Goal: Information Seeking & Learning: Learn about a topic

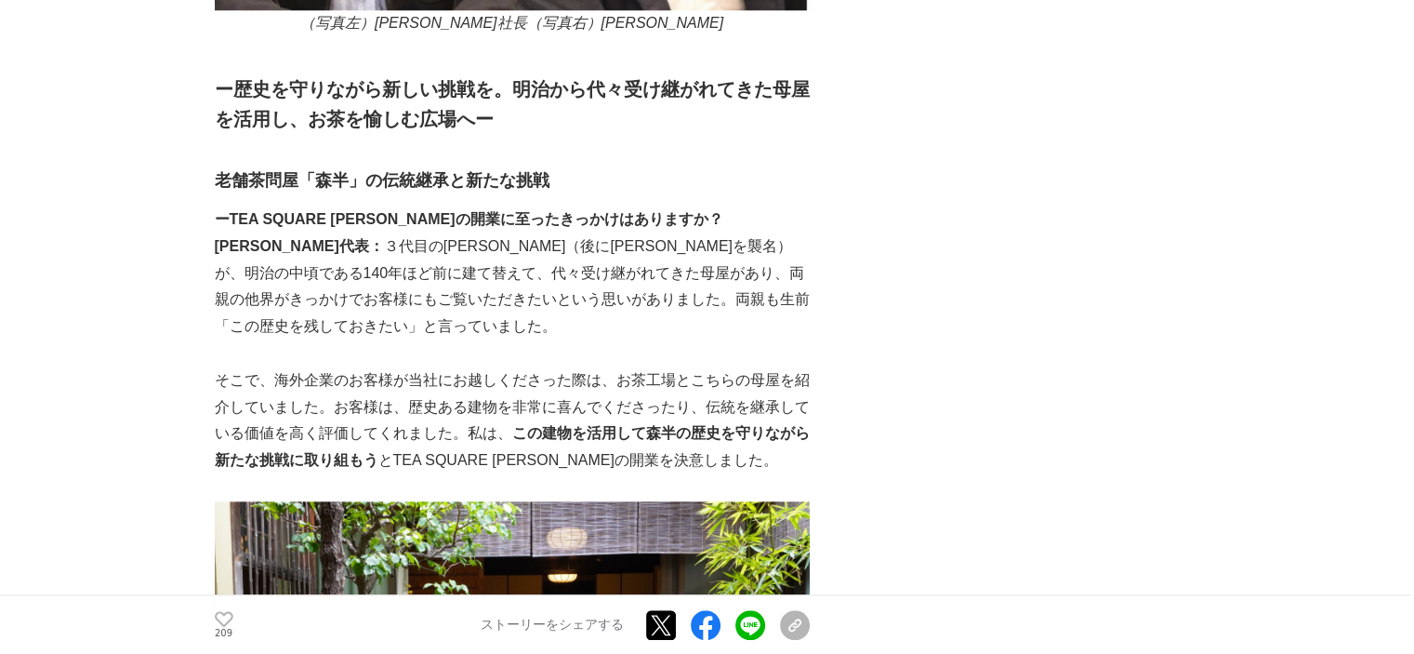
scroll to position [1859, 0]
drag, startPoint x: 324, startPoint y: 152, endPoint x: 385, endPoint y: 153, distance: 61.4
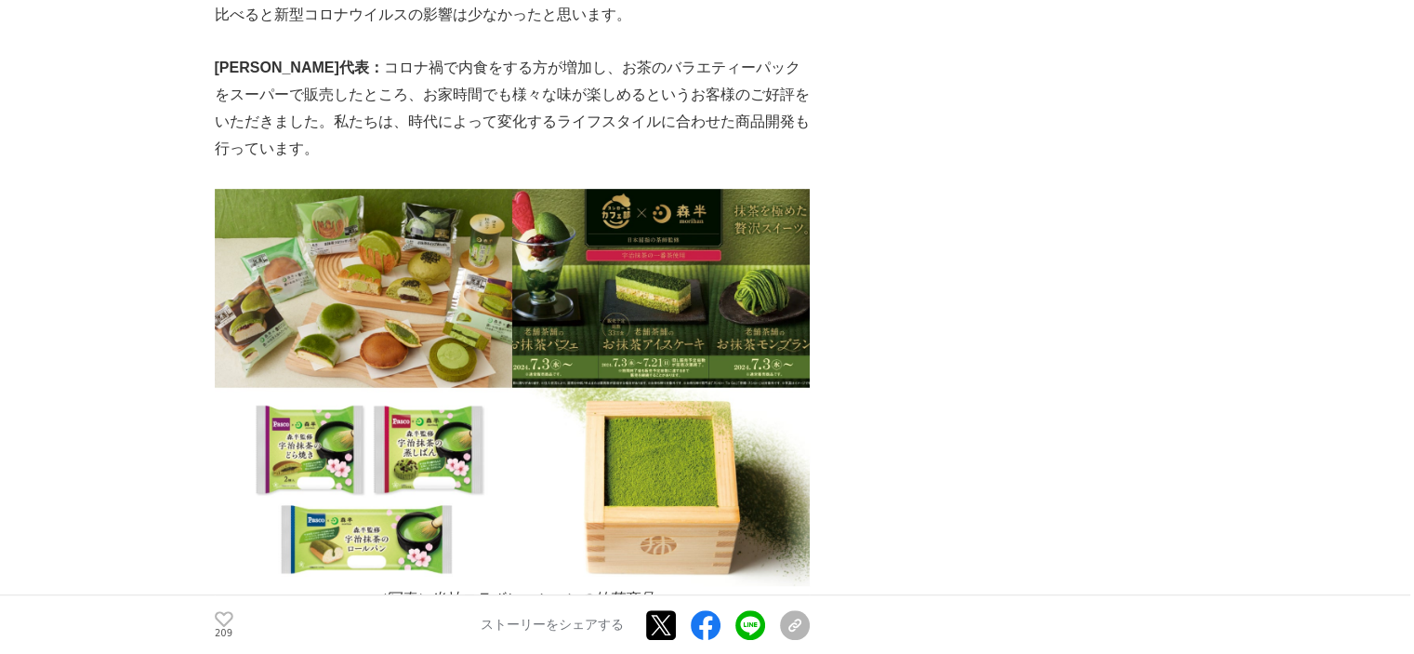
scroll to position [7995, 0]
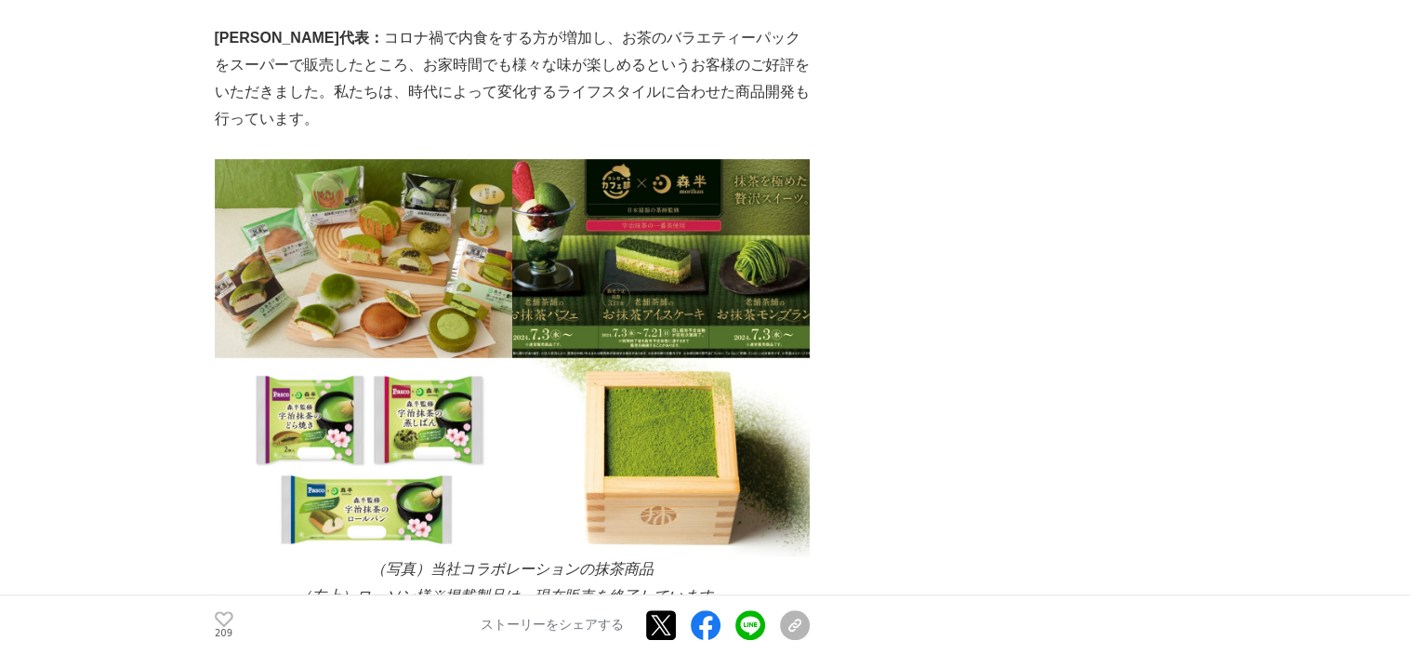
drag, startPoint x: 311, startPoint y: 404, endPoint x: 1242, endPoint y: 467, distance: 932.7
click at [535, 609] on p "（右上）スシロー様※掲載製品は、現在販売を終了しています。" at bounding box center [512, 622] width 595 height 27
drag, startPoint x: 310, startPoint y: 399, endPoint x: 379, endPoint y: 395, distance: 69.8
click at [379, 588] on em "（左上）ローソン様※掲載製品は、現在販売を終了しています。" at bounding box center [512, 596] width 431 height 16
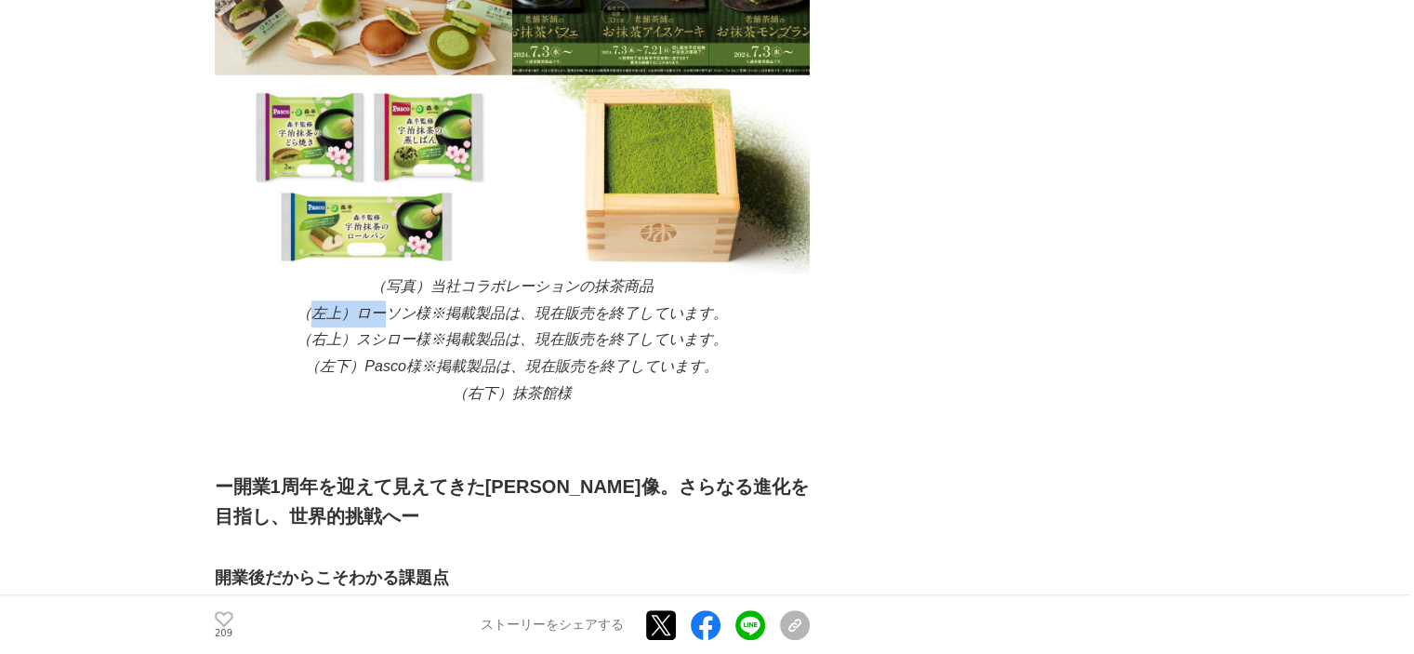
scroll to position [8088, 0]
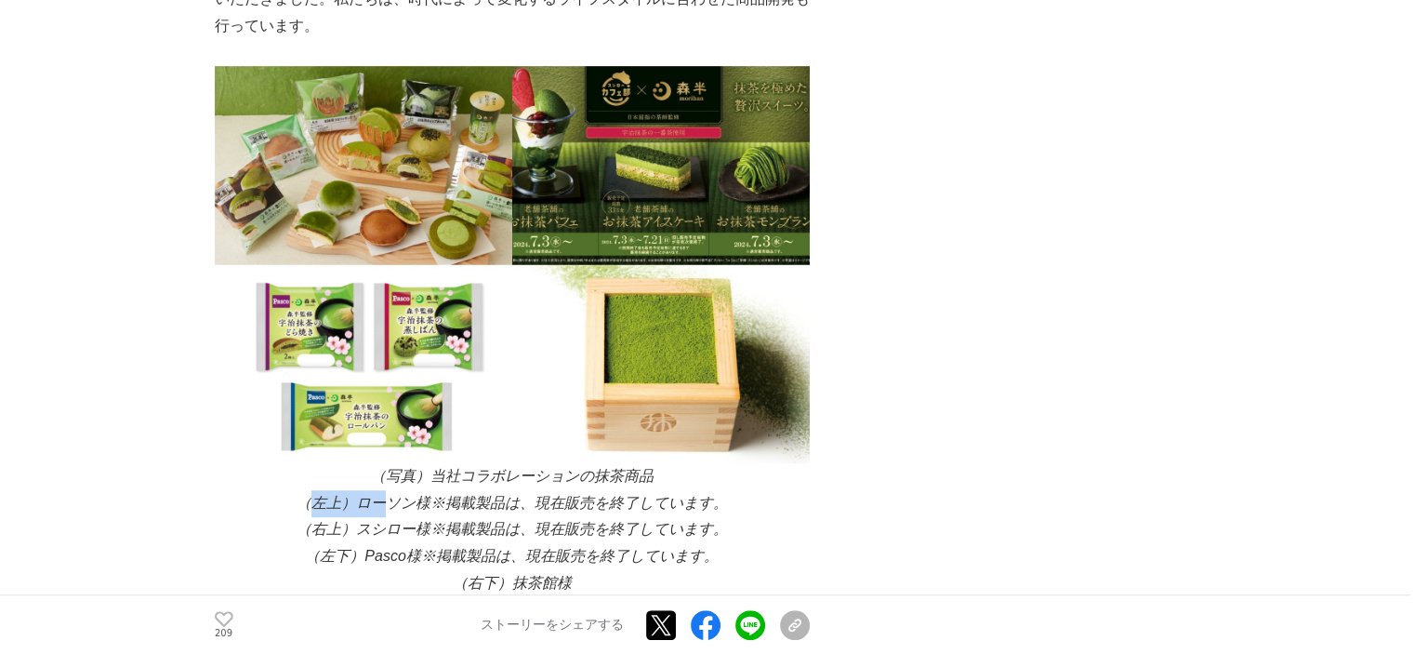
click at [381, 490] on p "（左上）ローソン様※掲載製品は、現在販売を終了しています。" at bounding box center [512, 503] width 595 height 27
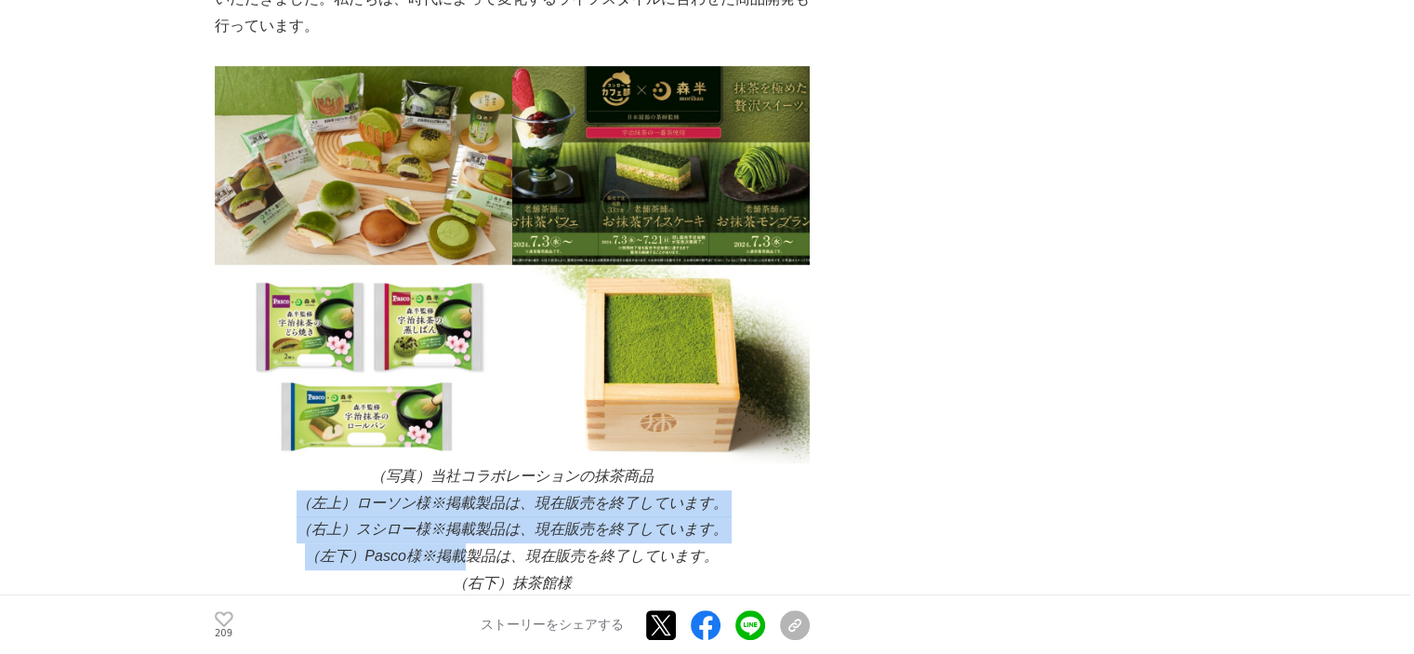
drag, startPoint x: 295, startPoint y: 299, endPoint x: 461, endPoint y: 365, distance: 179.0
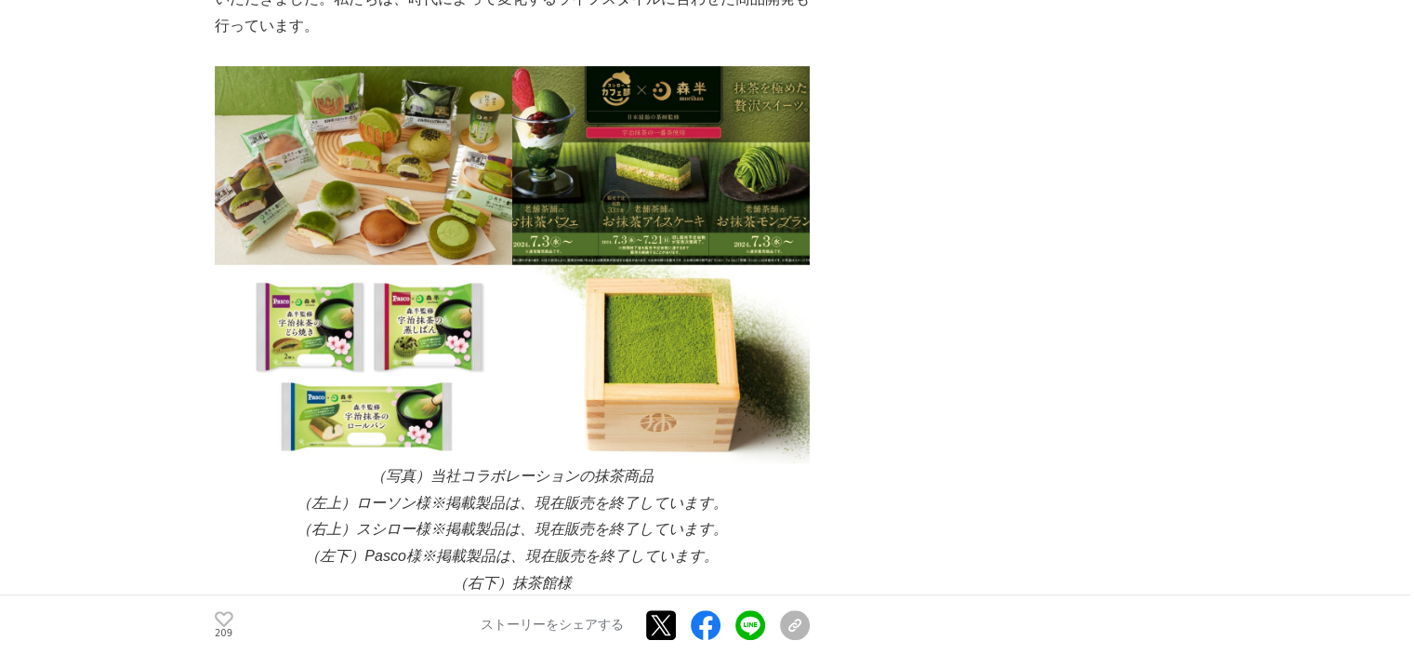
click at [369, 570] on p "（右下）抹茶館様" at bounding box center [512, 583] width 595 height 27
drag, startPoint x: 317, startPoint y: 361, endPoint x: 428, endPoint y: 361, distance: 110.6
click at [428, 548] on em "（左下）Pasco様※掲載製品は、現在販売を終了しています。" at bounding box center [511, 556] width 413 height 16
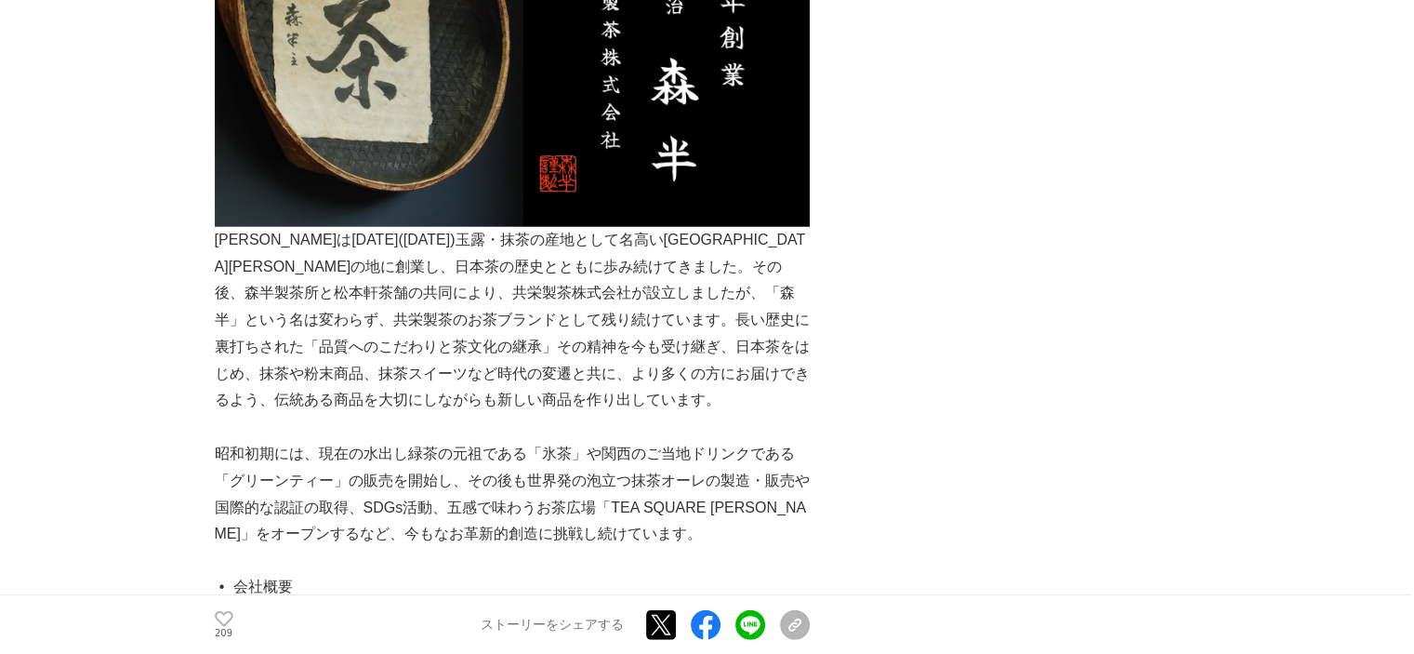
scroll to position [11900, 0]
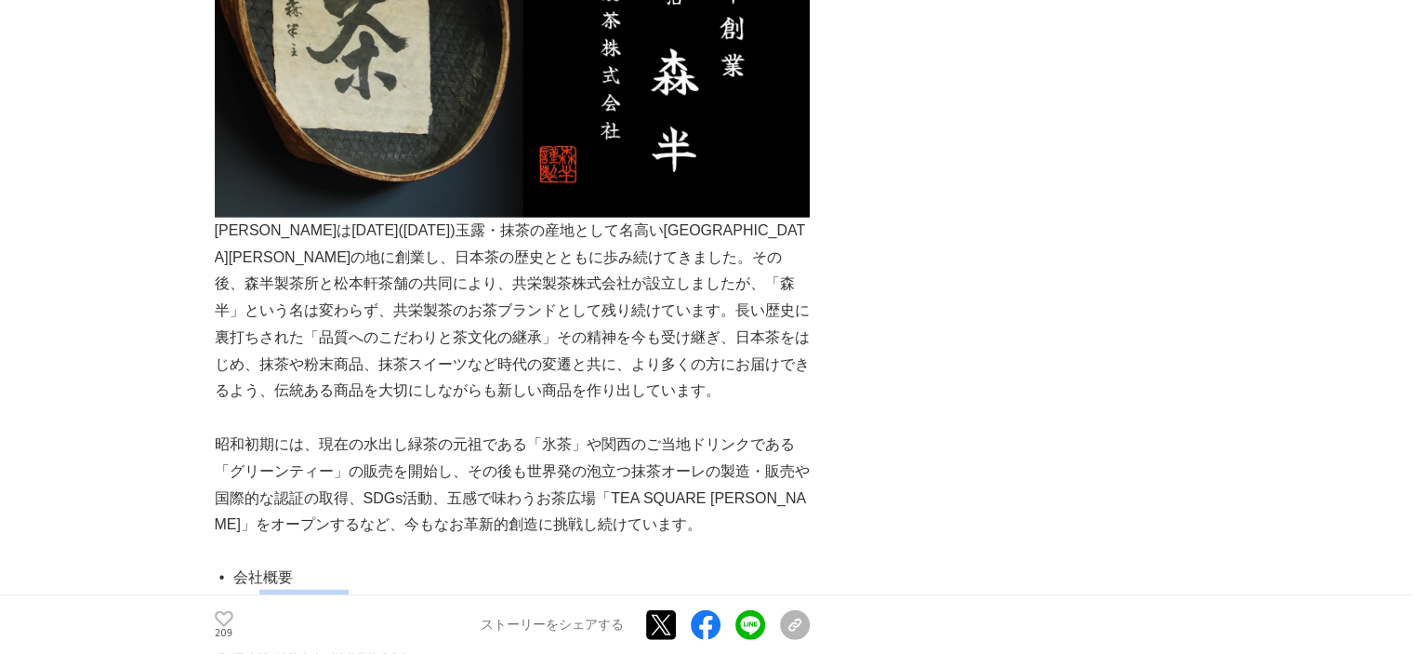
drag, startPoint x: 257, startPoint y: 315, endPoint x: 351, endPoint y: 314, distance: 94.8
click at [351, 589] on p "会社名：共栄製茶株式会社" at bounding box center [512, 602] width 595 height 27
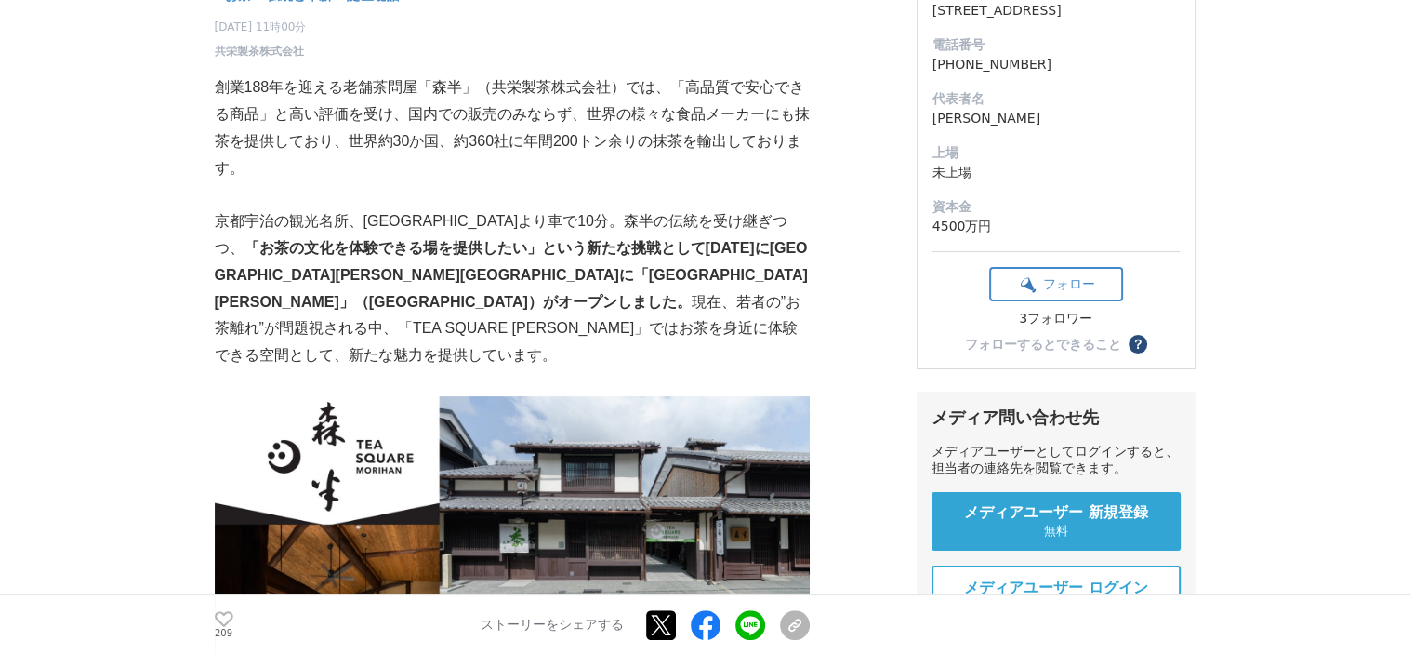
scroll to position [186, 0]
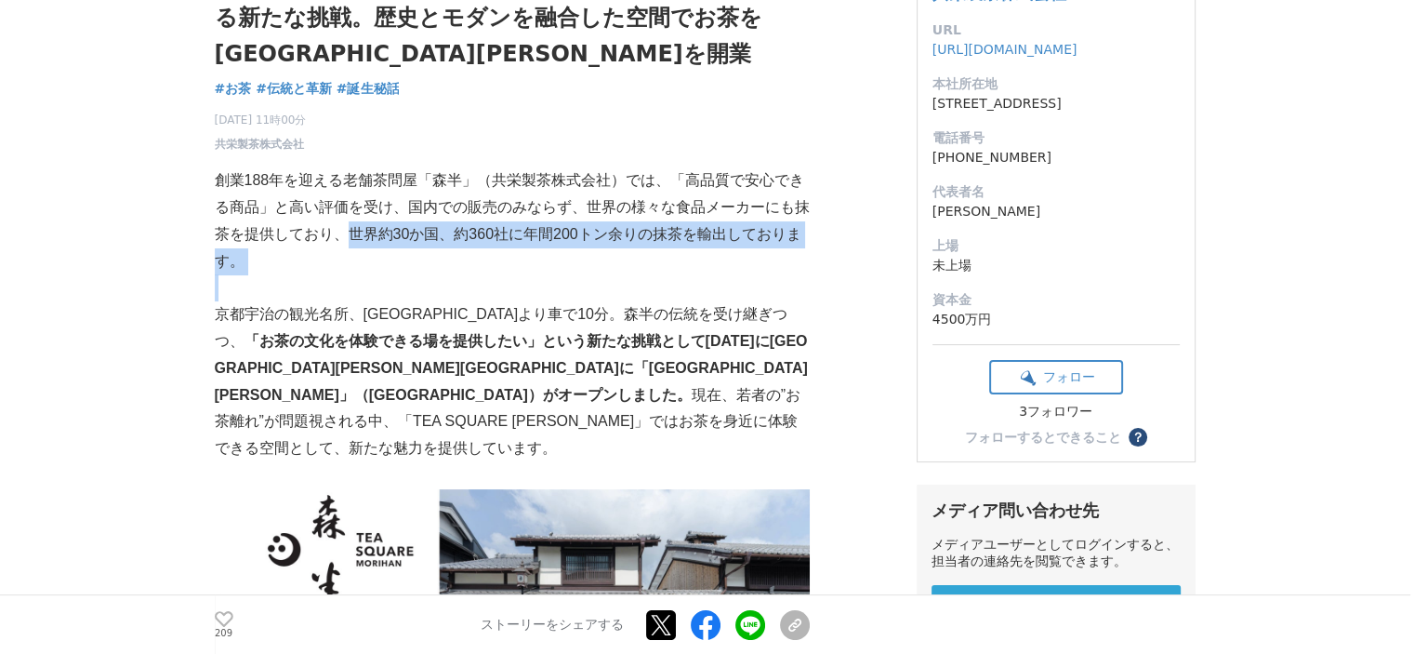
drag, startPoint x: 329, startPoint y: 231, endPoint x: 492, endPoint y: 281, distance: 170.0
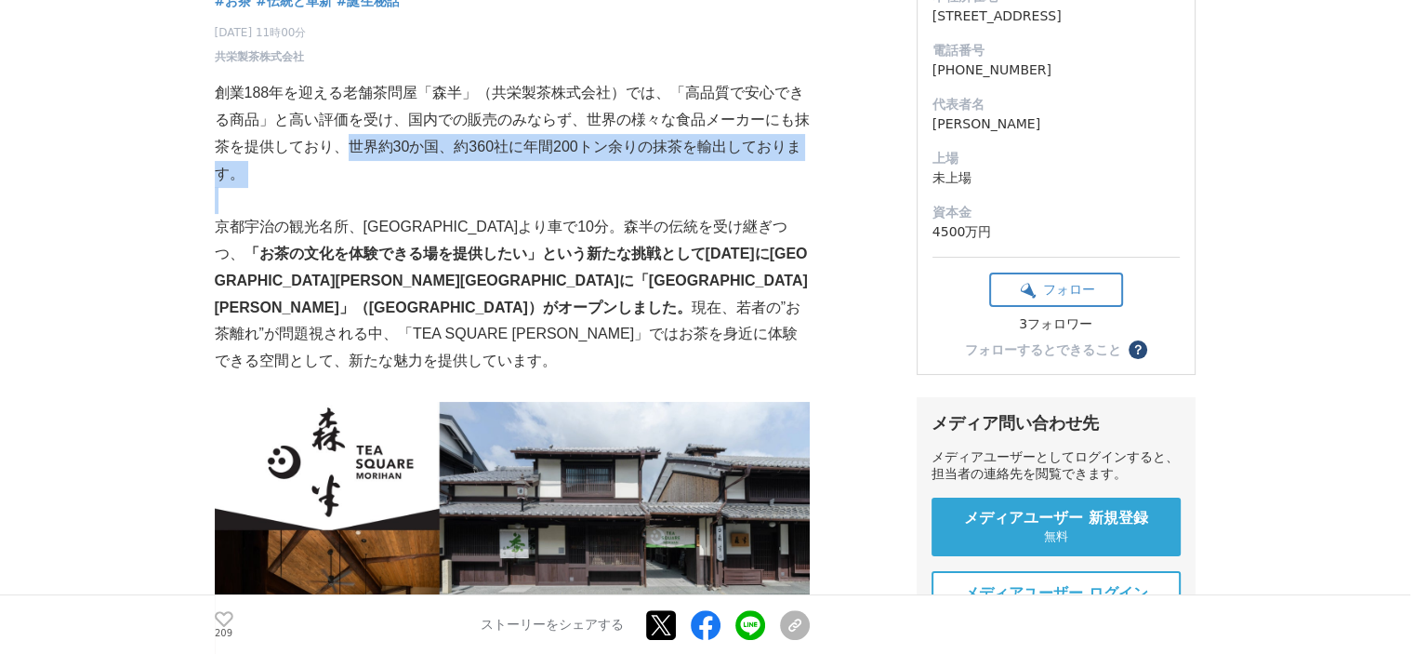
scroll to position [372, 0]
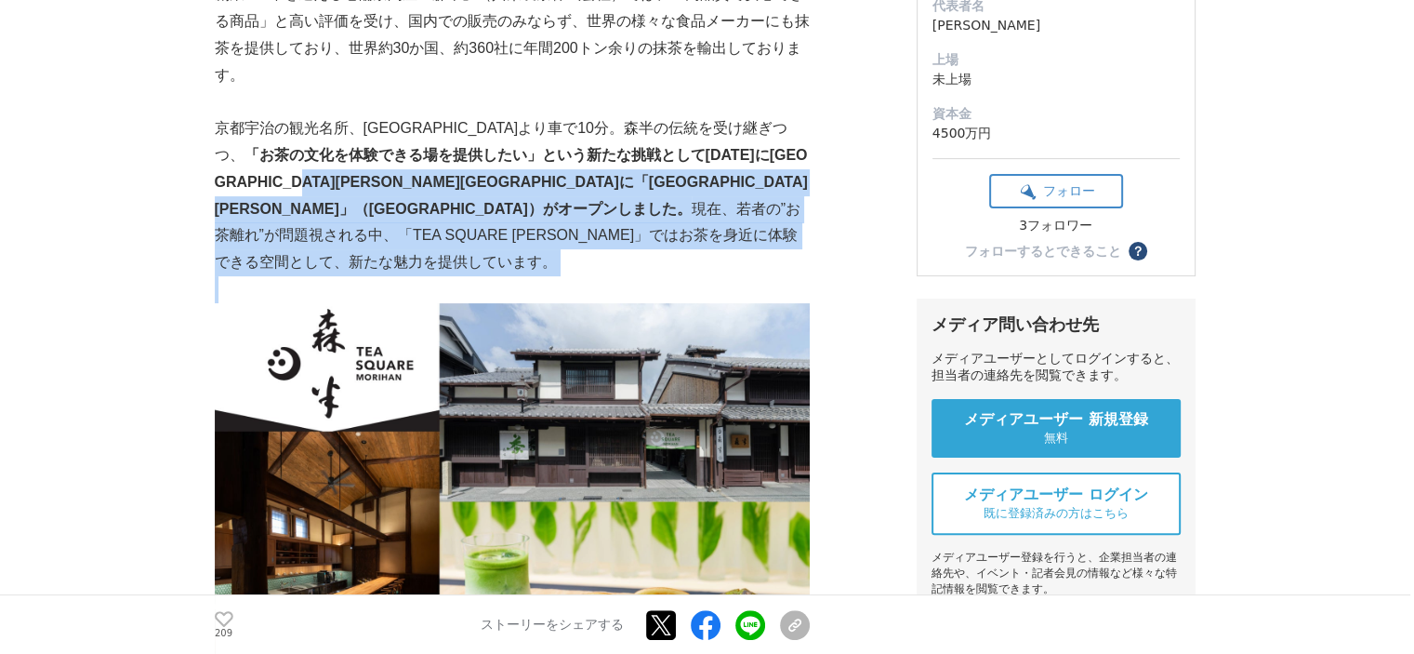
drag, startPoint x: 216, startPoint y: 185, endPoint x: 357, endPoint y: 260, distance: 160.1
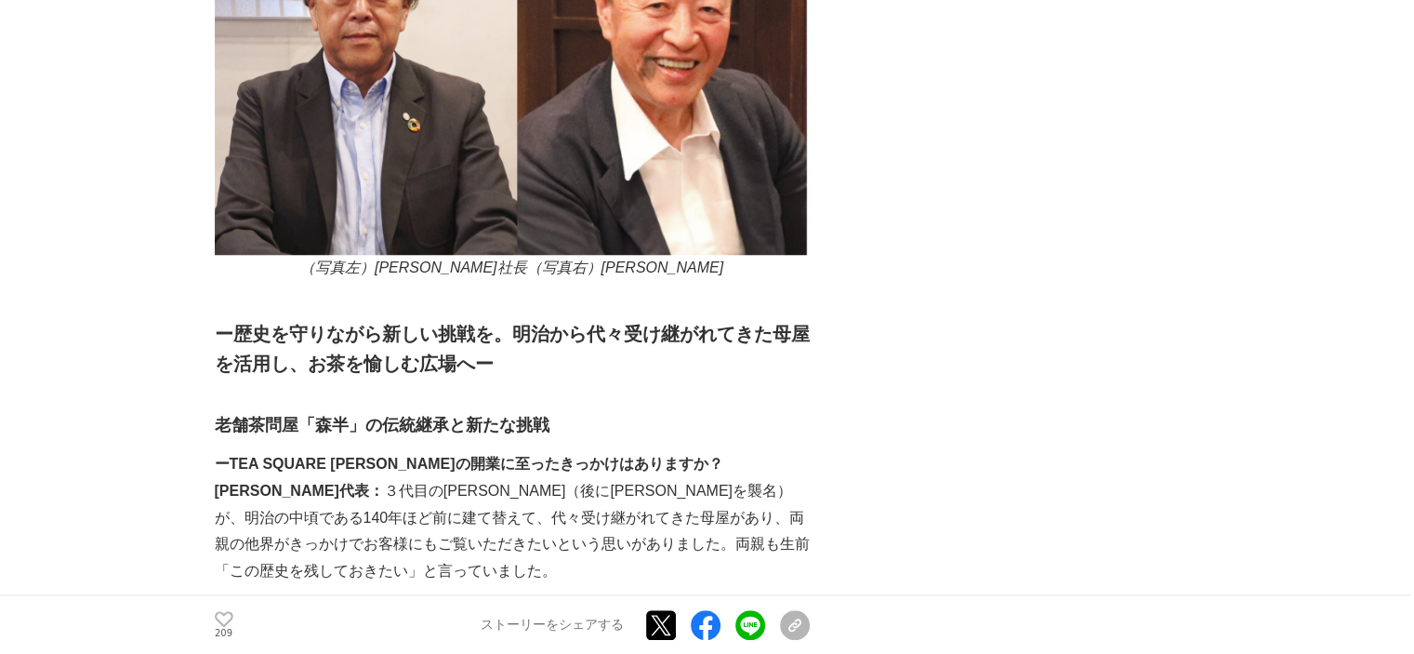
scroll to position [1673, 0]
